Goal: Check status: Check status

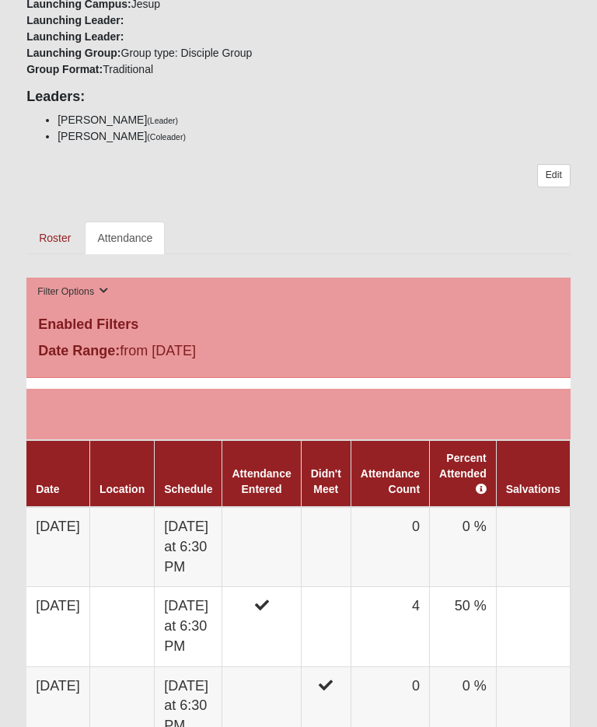
scroll to position [554, 0]
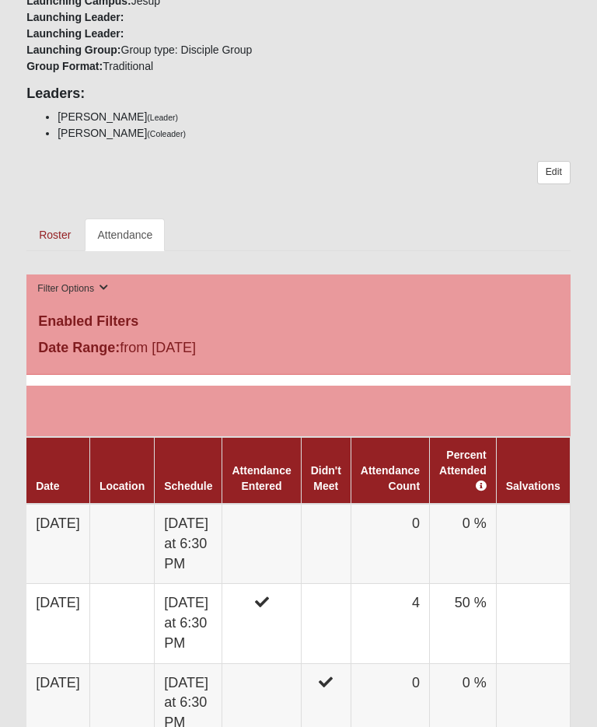
click at [558, 169] on link "Edit" at bounding box center [553, 172] width 33 height 23
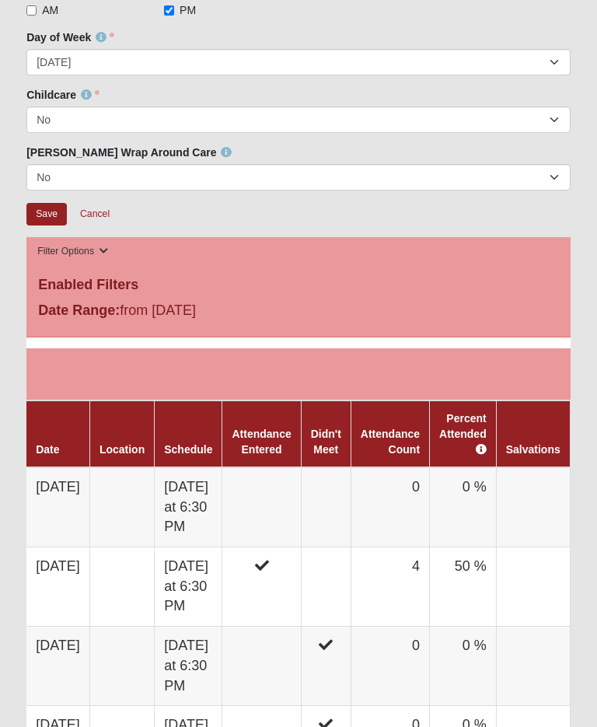
scroll to position [417, 0]
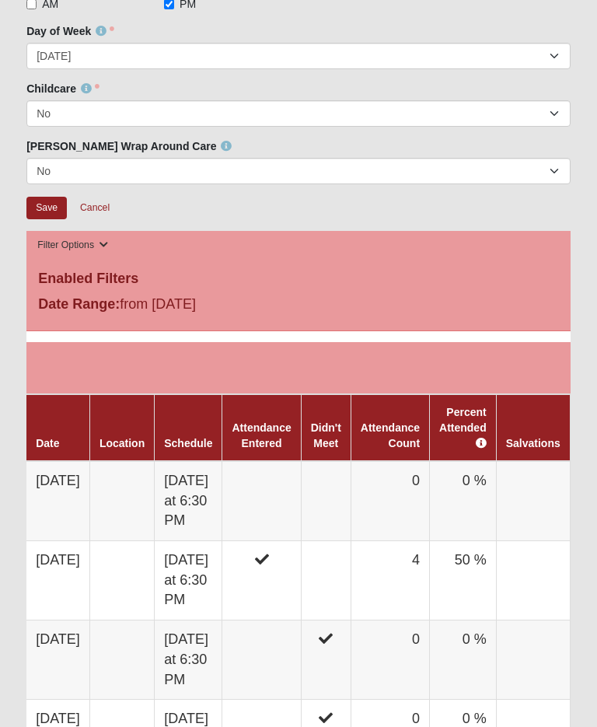
click at [508, 314] on div "Date Range: from 5/14/2025" at bounding box center [298, 306] width 544 height 25
click at [107, 245] on button "Filter Options" at bounding box center [73, 245] width 80 height 16
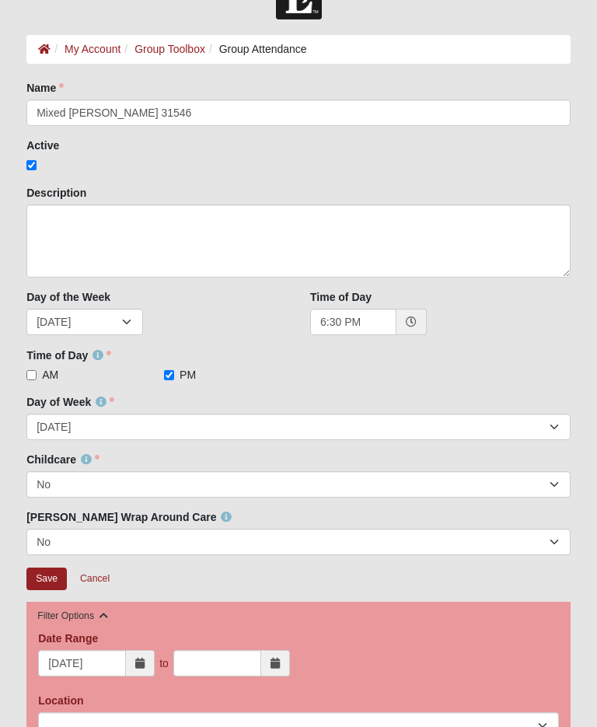
scroll to position [0, 0]
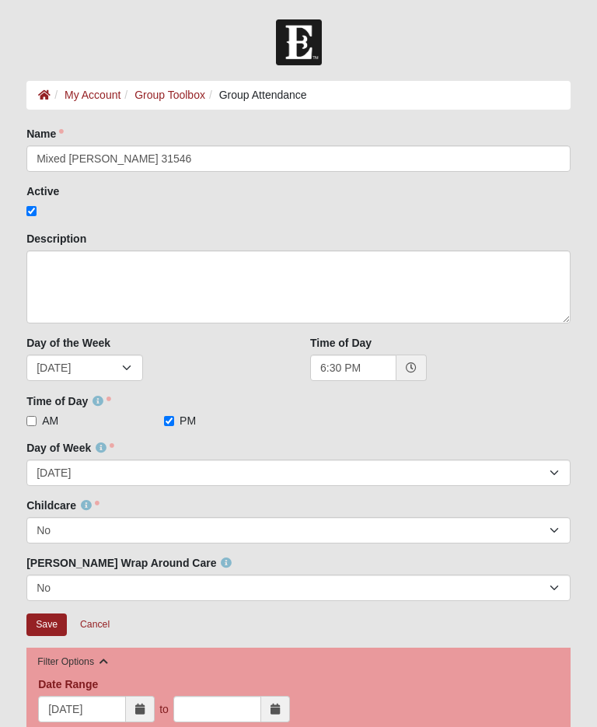
click at [274, 89] on li "Group Attendance" at bounding box center [256, 95] width 102 height 16
click at [97, 96] on link "My Account" at bounding box center [93, 95] width 56 height 12
click at [173, 90] on link "Group Toolbox" at bounding box center [170, 95] width 71 height 12
click at [277, 85] on ol "My Account Group Toolbox Group Attendance" at bounding box center [298, 95] width 544 height 29
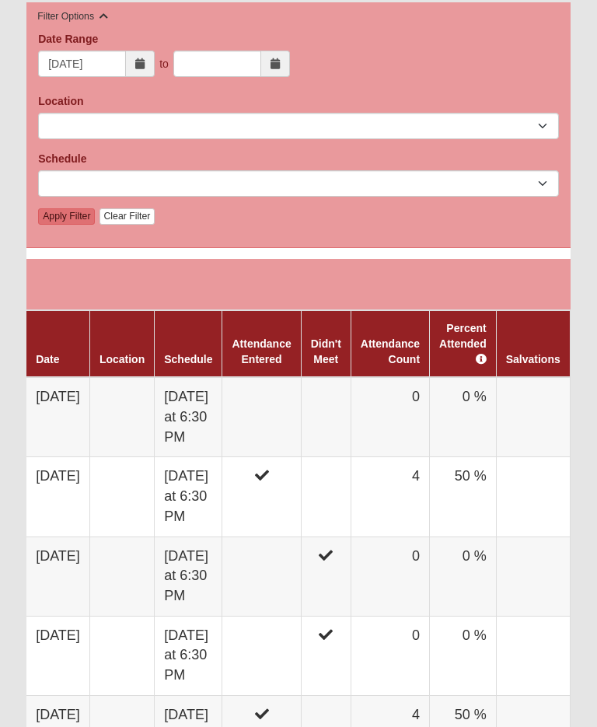
scroll to position [652, 0]
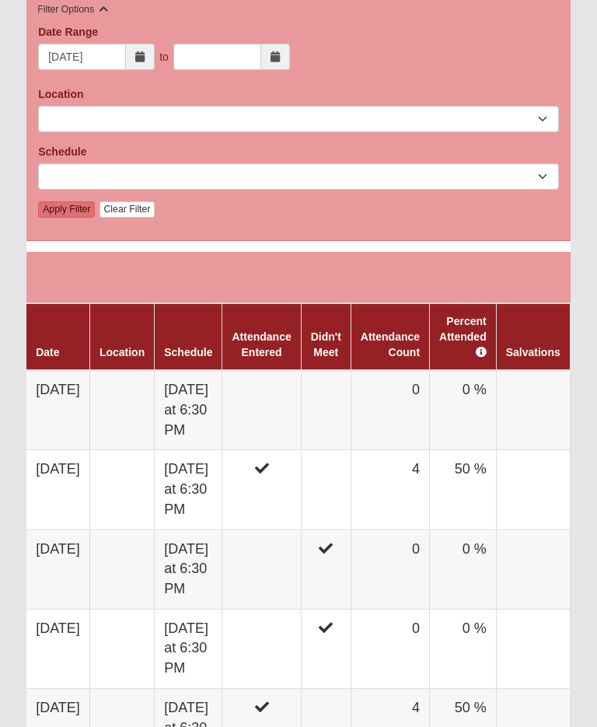
click at [418, 337] on link "Attendance Count" at bounding box center [390, 344] width 59 height 28
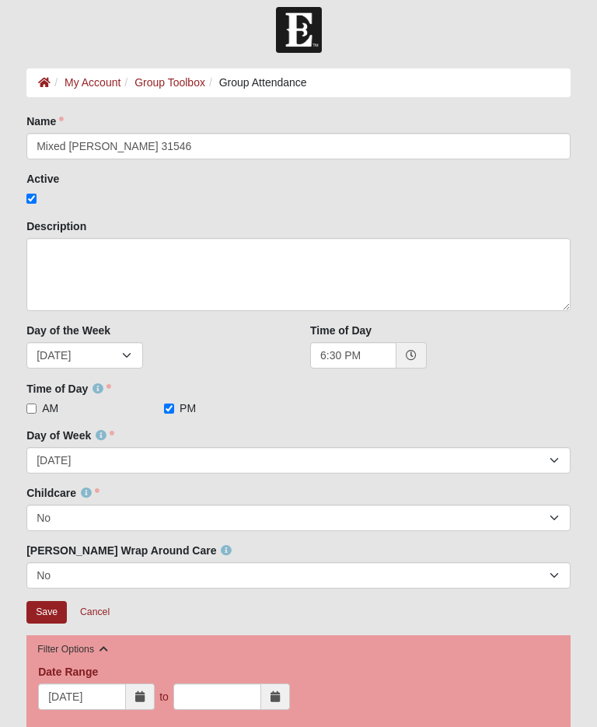
scroll to position [12, 0]
